Goal: Information Seeking & Learning: Learn about a topic

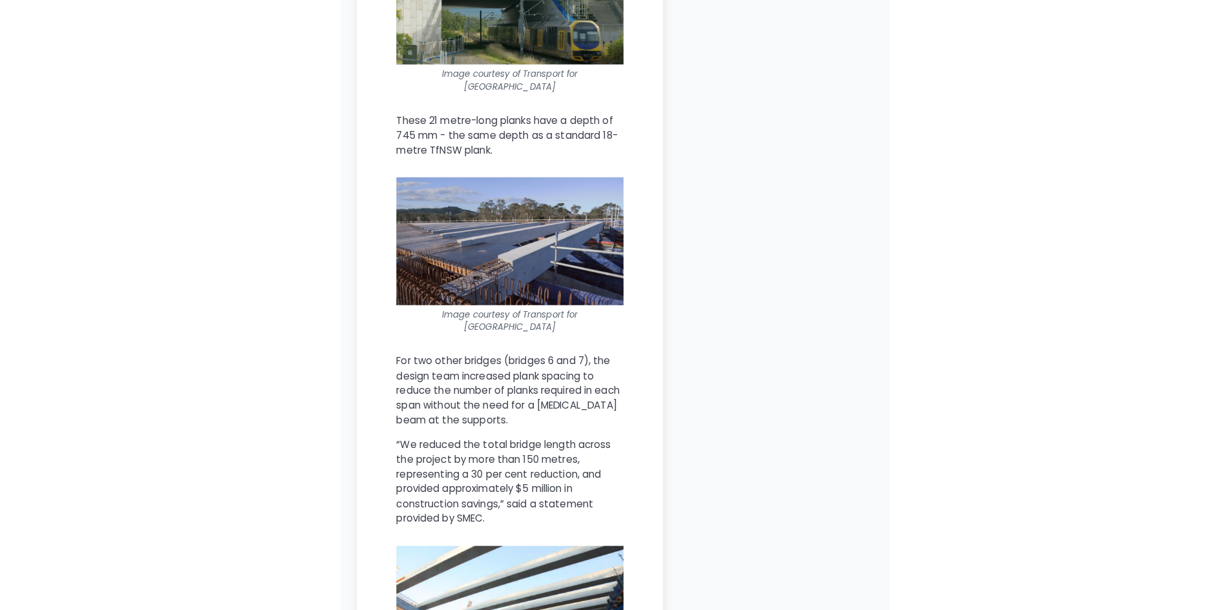
scroll to position [2196, 0]
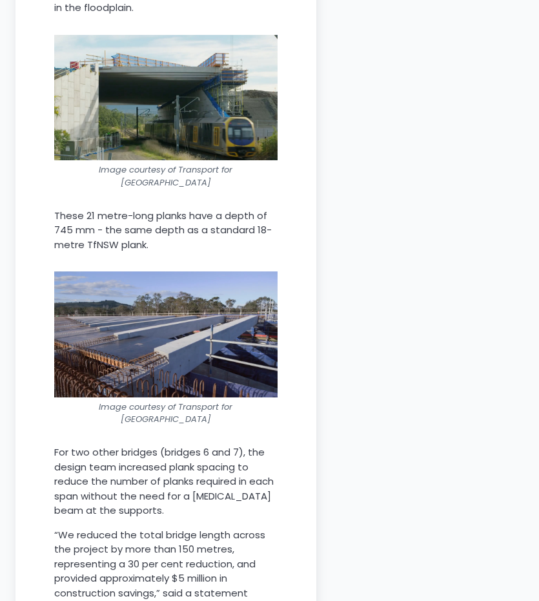
click at [182, 347] on img at bounding box center [165, 333] width 223 height 125
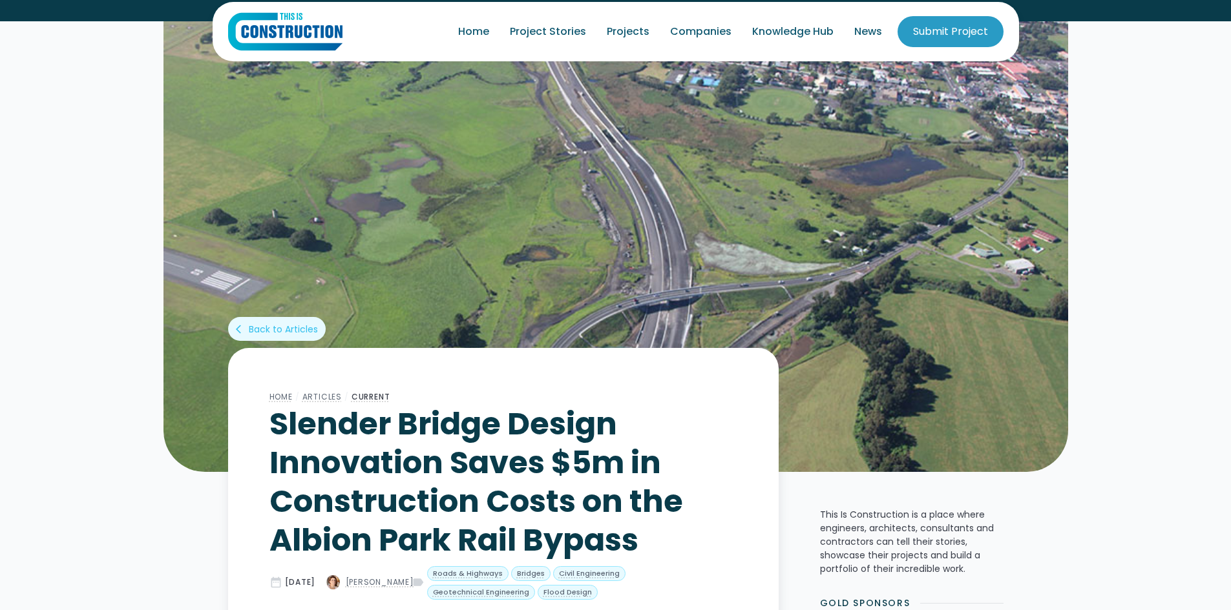
scroll to position [0, 0]
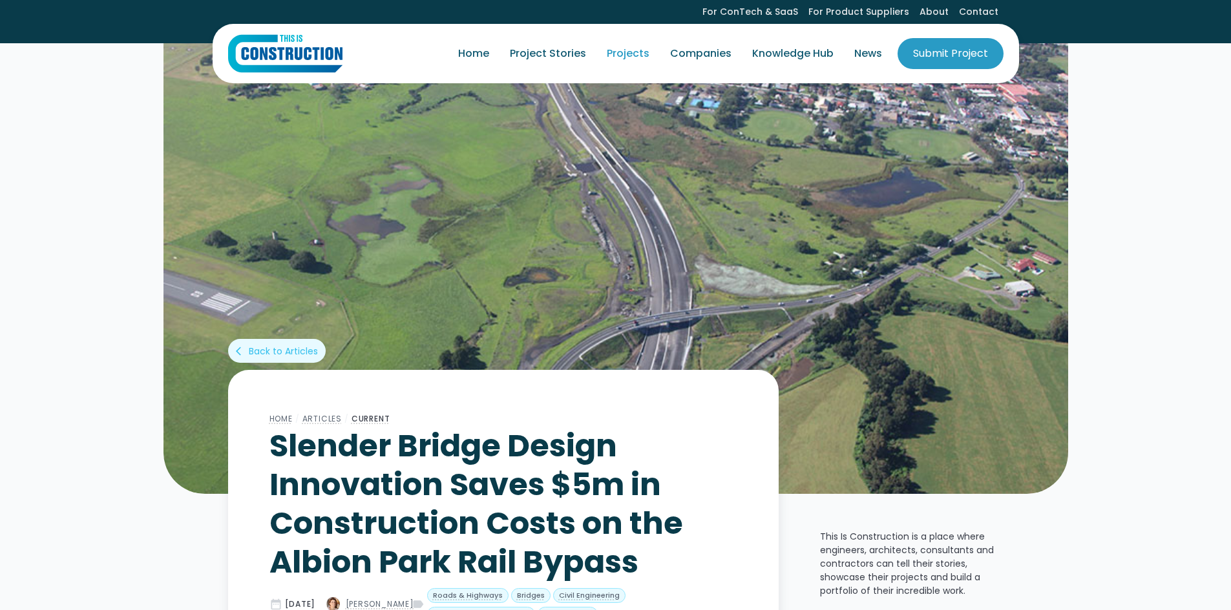
click at [539, 50] on link "Projects" at bounding box center [627, 54] width 63 height 36
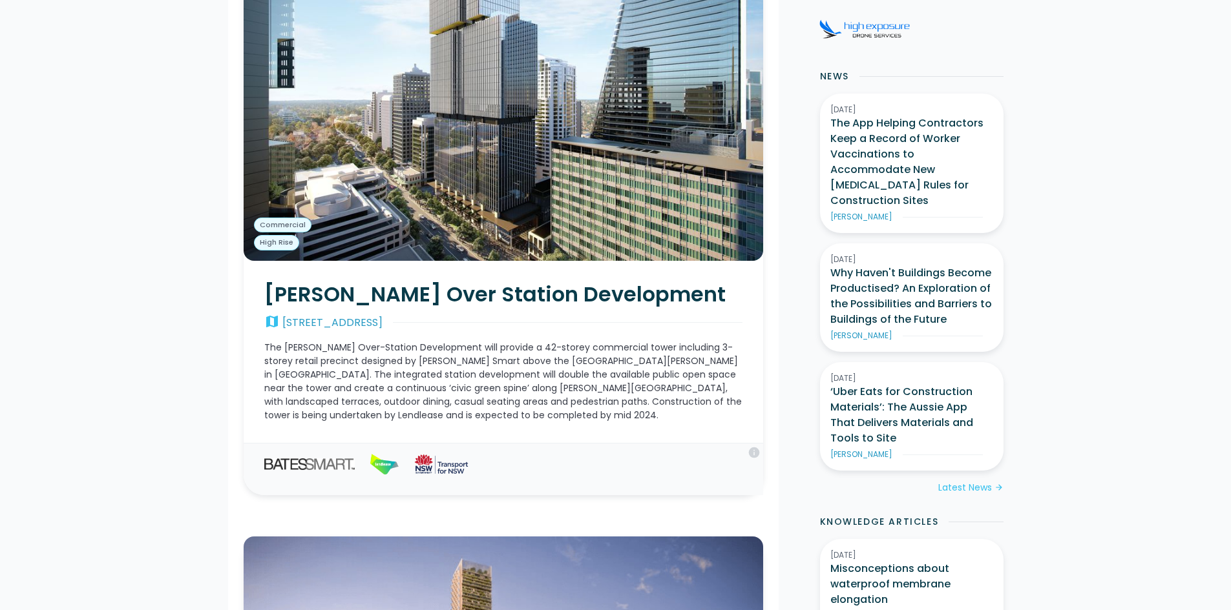
scroll to position [388, 0]
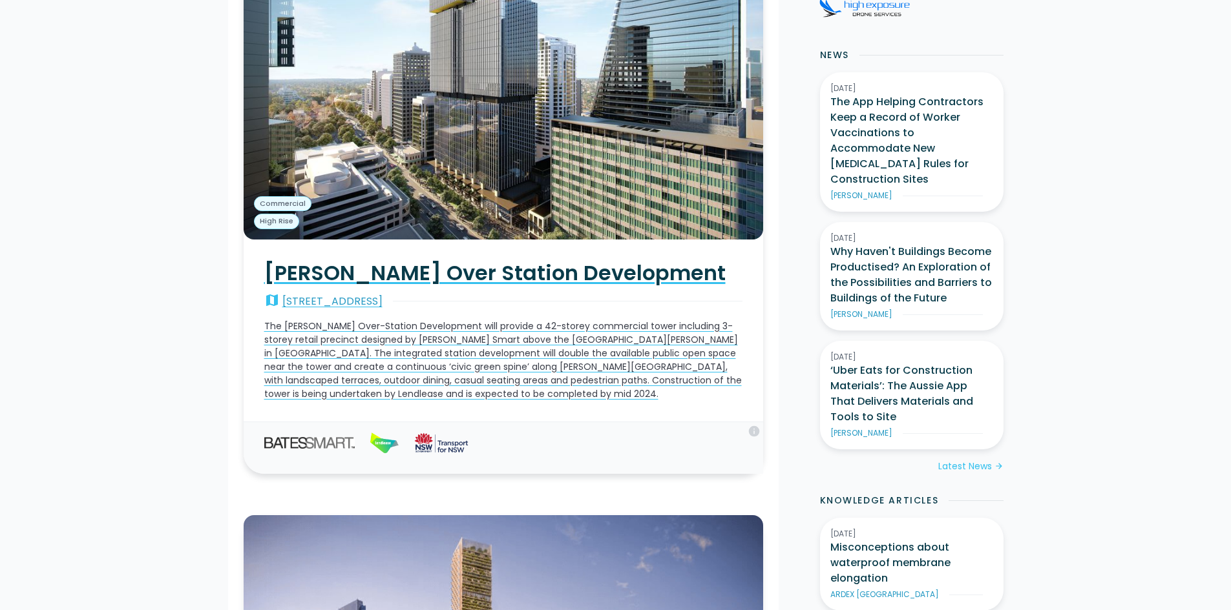
click at [586, 346] on p "The Victoria Cross Over-Station Development will provide a 42-storey commercial…" at bounding box center [503, 360] width 478 height 81
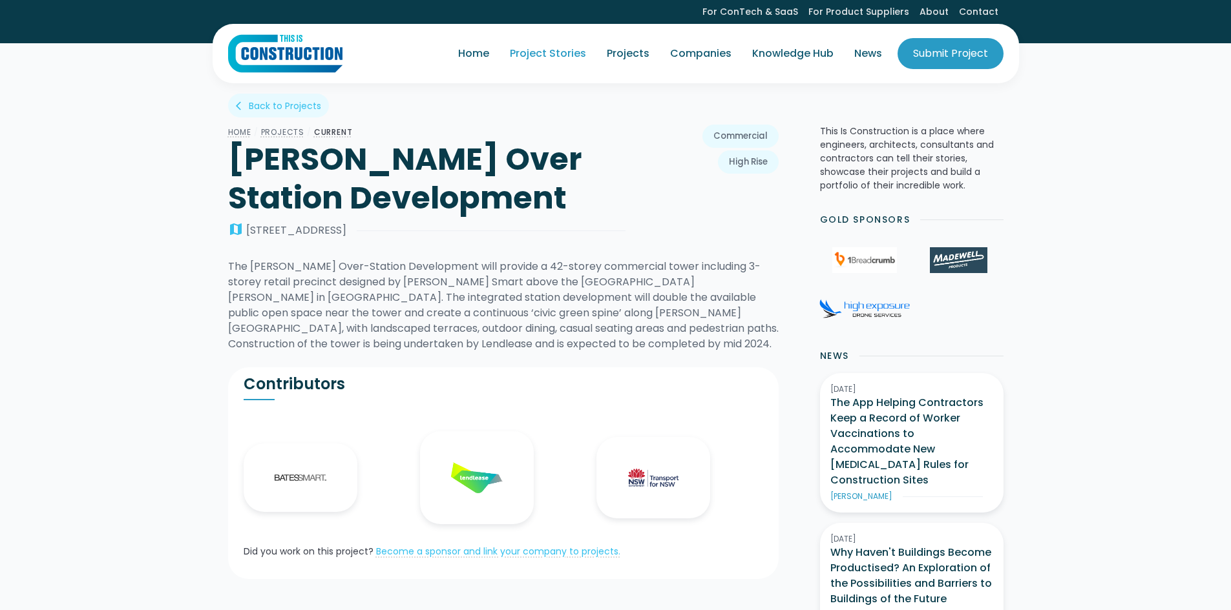
click at [537, 56] on link "Project Stories" at bounding box center [547, 54] width 97 height 36
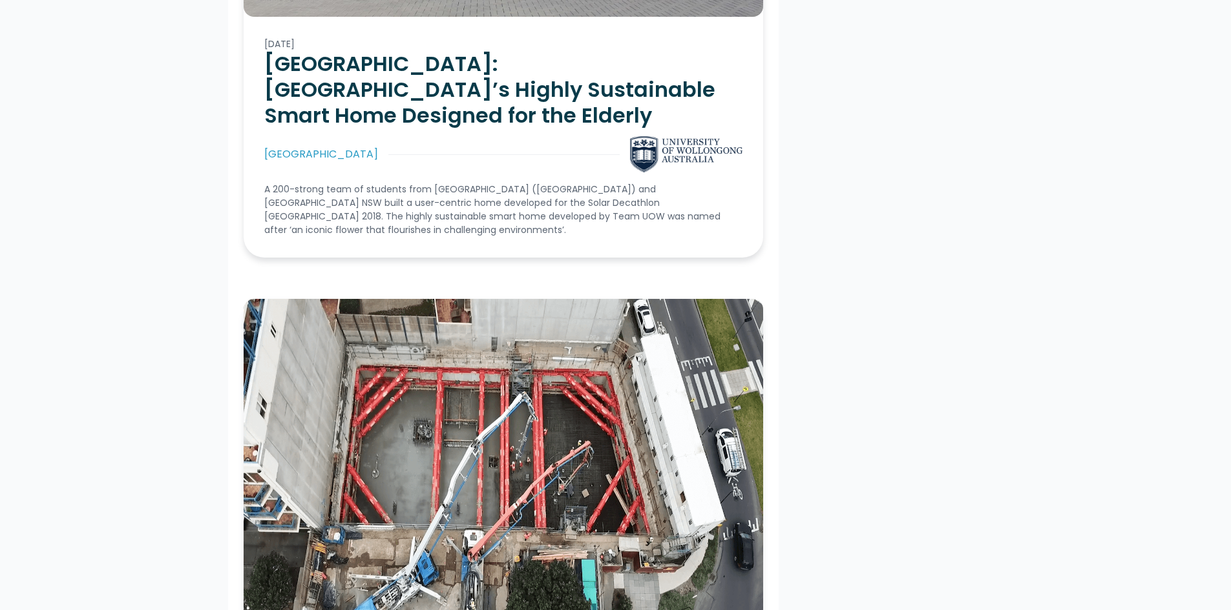
scroll to position [3488, 0]
